Goal: Obtain resource: Download file/media

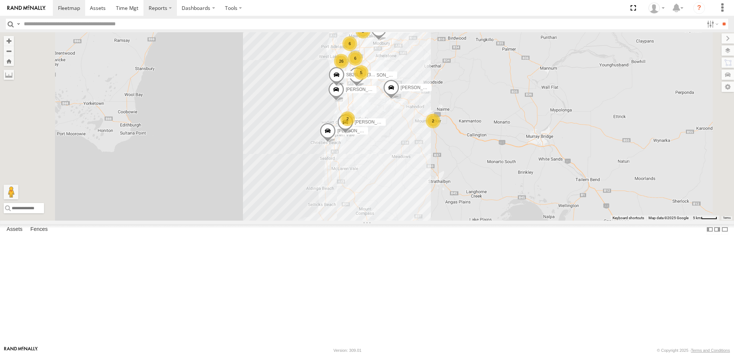
scroll to position [46, 0]
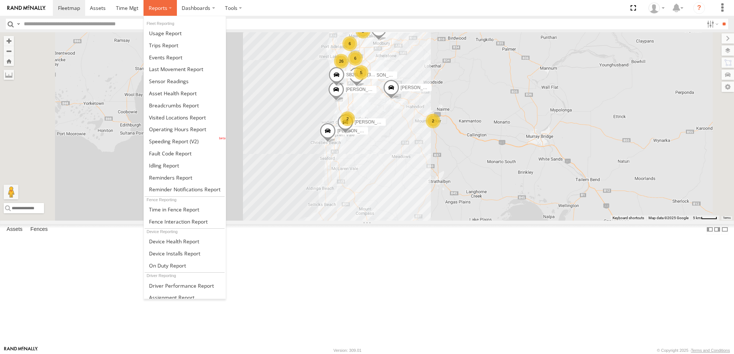
click at [169, 8] on label at bounding box center [159, 8] width 33 height 16
click at [173, 81] on span at bounding box center [169, 81] width 40 height 7
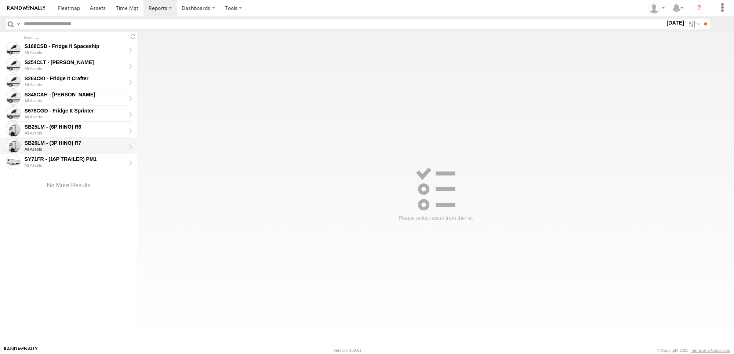
click at [78, 142] on div "SB26LM - (3P HINO) R7" at bounding box center [75, 143] width 101 height 7
type input "**********"
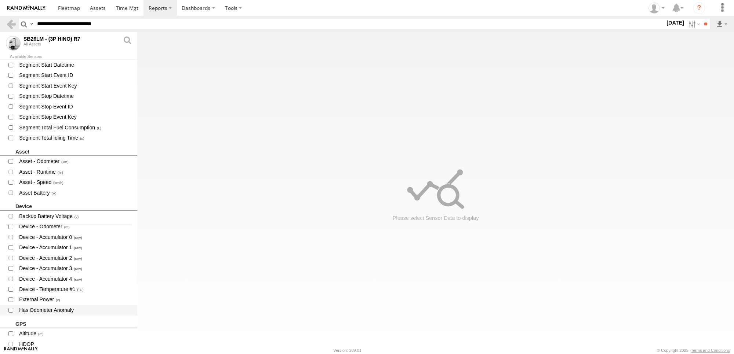
scroll to position [138, 0]
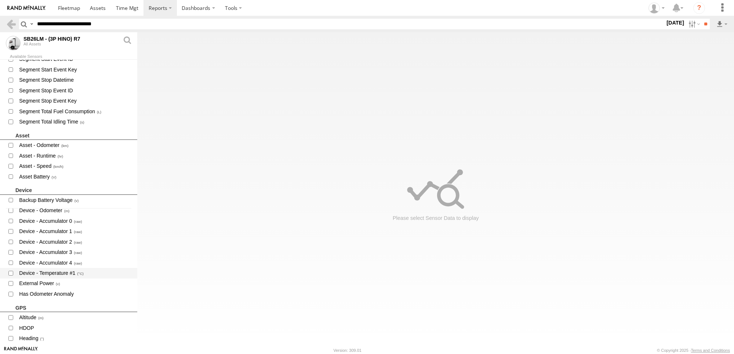
click at [68, 275] on span "Device - Temperature #1" at bounding box center [74, 273] width 113 height 9
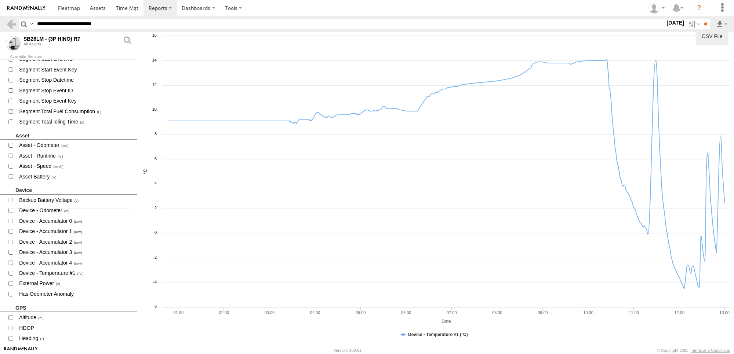
click at [717, 33] on link "CSV File" at bounding box center [712, 36] width 26 height 11
